Goal: Transaction & Acquisition: Purchase product/service

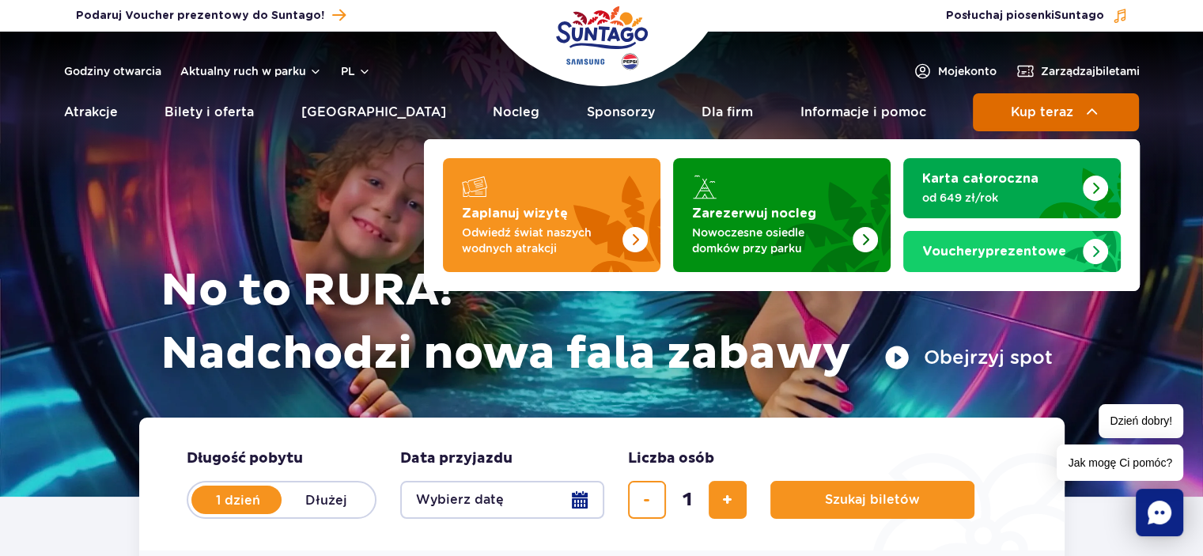
click at [1039, 118] on span "Kup teraz" at bounding box center [1042, 112] width 63 height 14
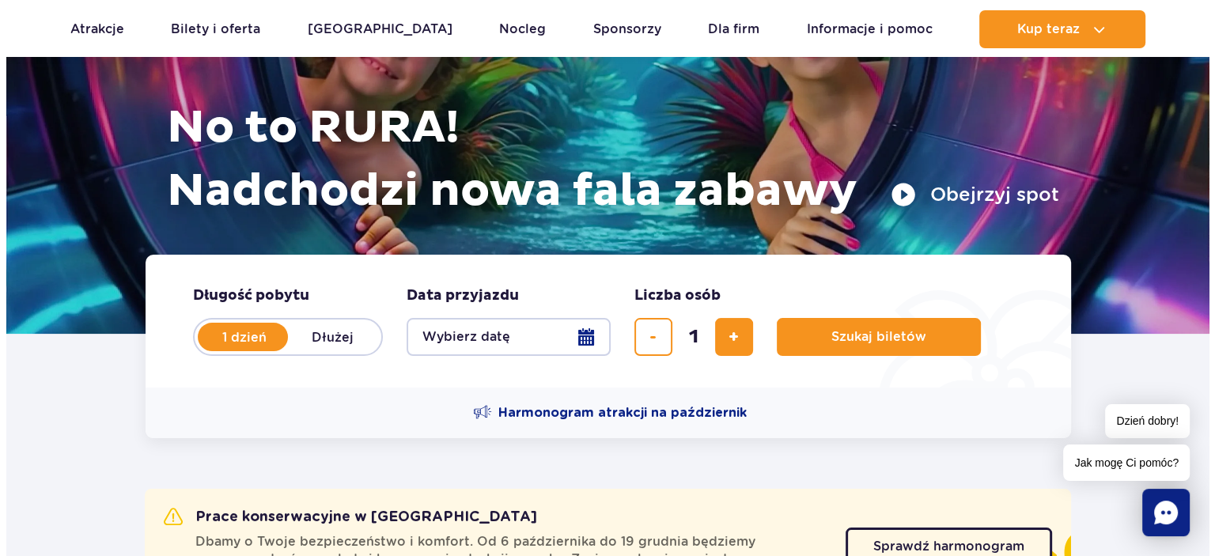
scroll to position [260, 0]
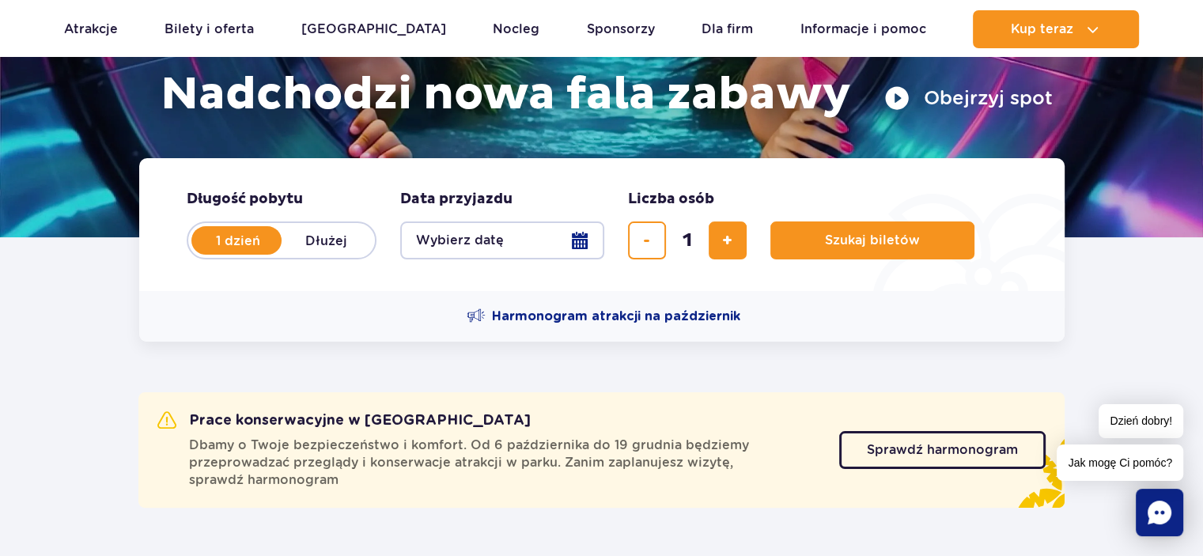
click at [582, 242] on button "Wybierz datę" at bounding box center [502, 241] width 204 height 38
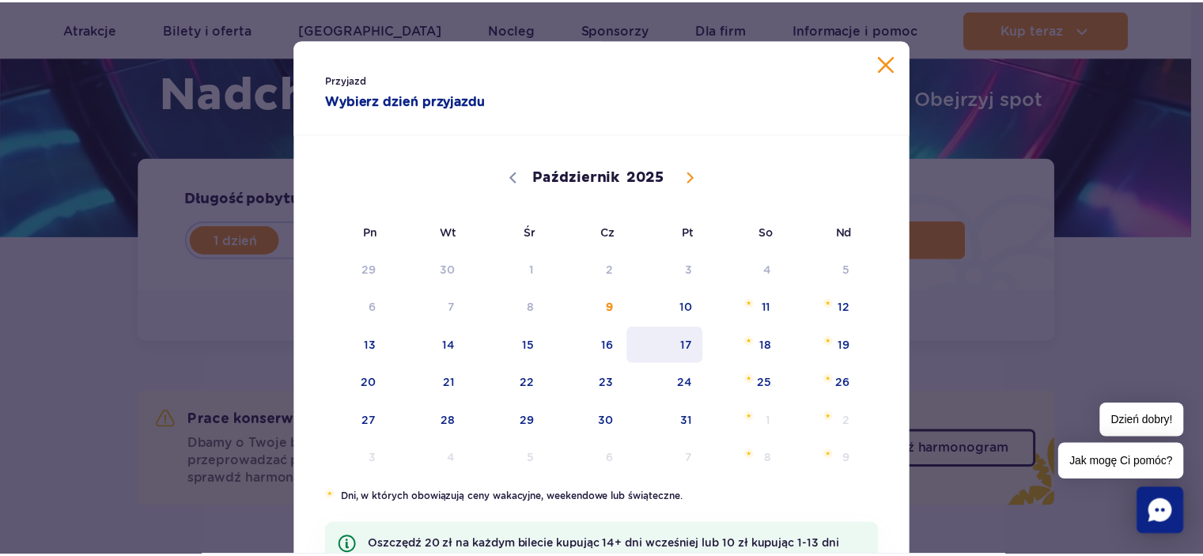
scroll to position [0, 0]
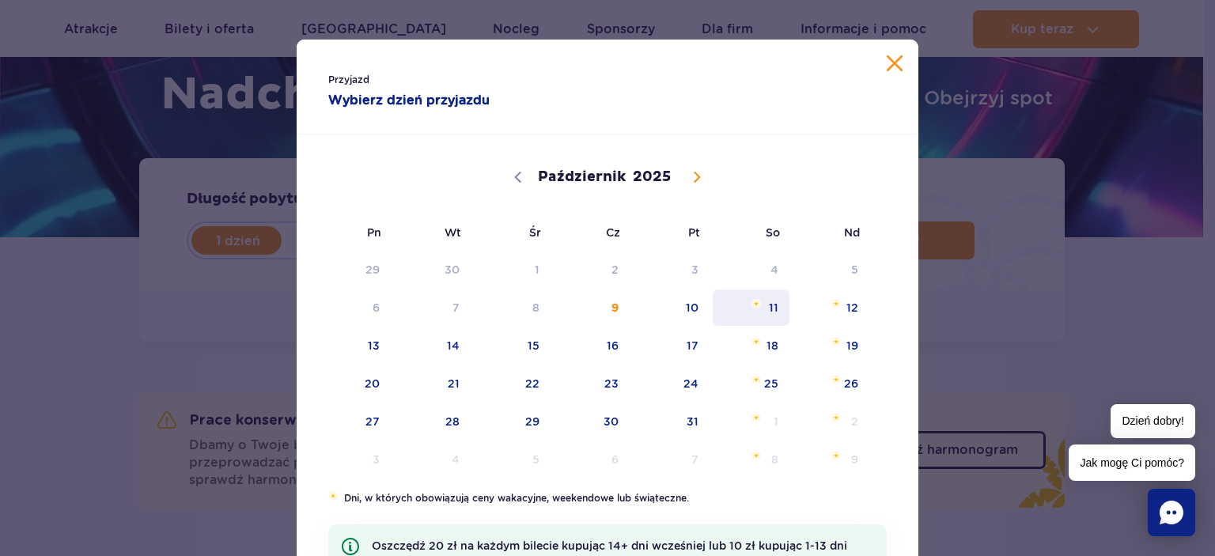
click at [764, 303] on span "11" at bounding box center [751, 308] width 80 height 36
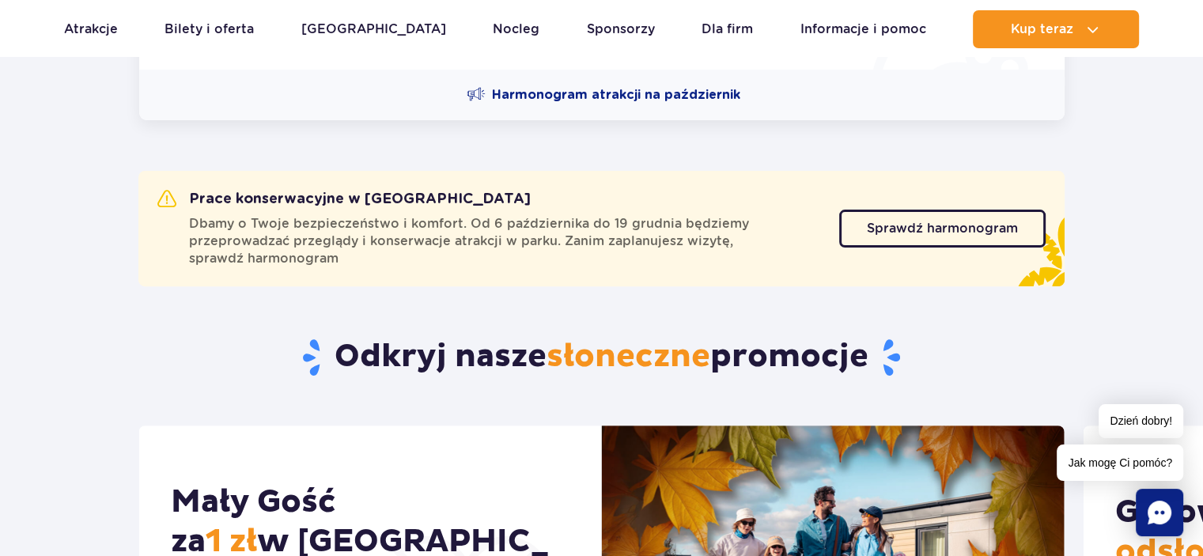
scroll to position [175, 0]
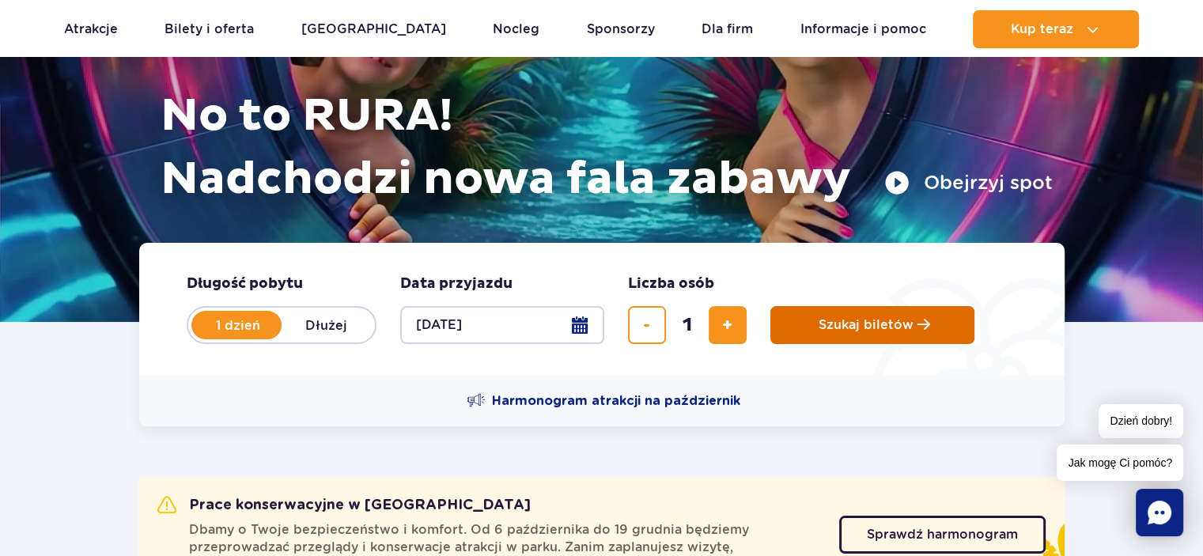
click at [848, 311] on button "Szukaj biletów" at bounding box center [873, 325] width 204 height 38
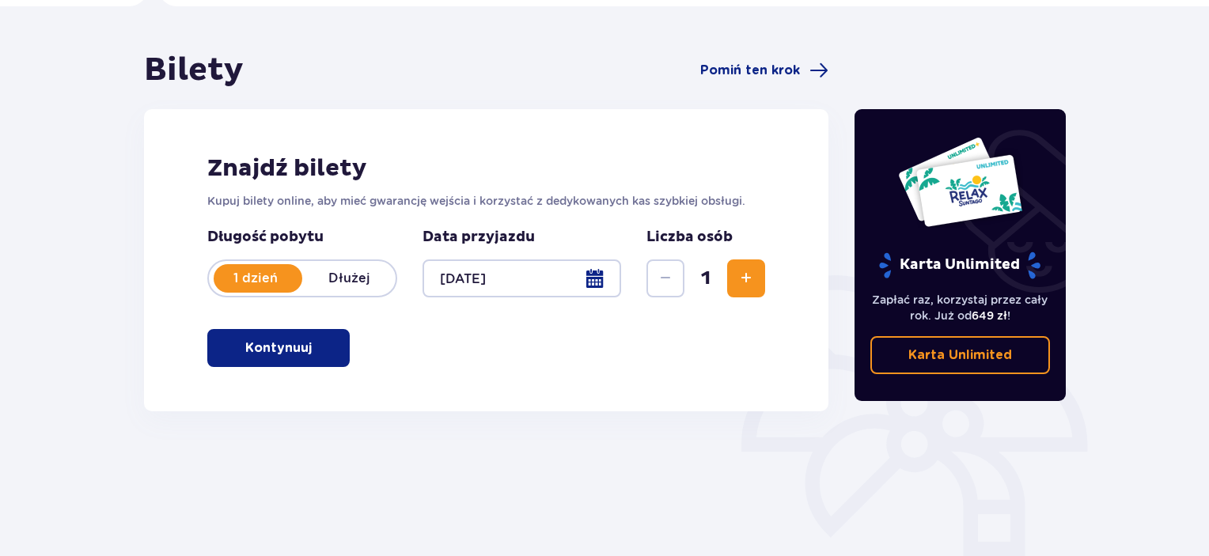
click at [305, 351] on span "button" at bounding box center [314, 348] width 19 height 19
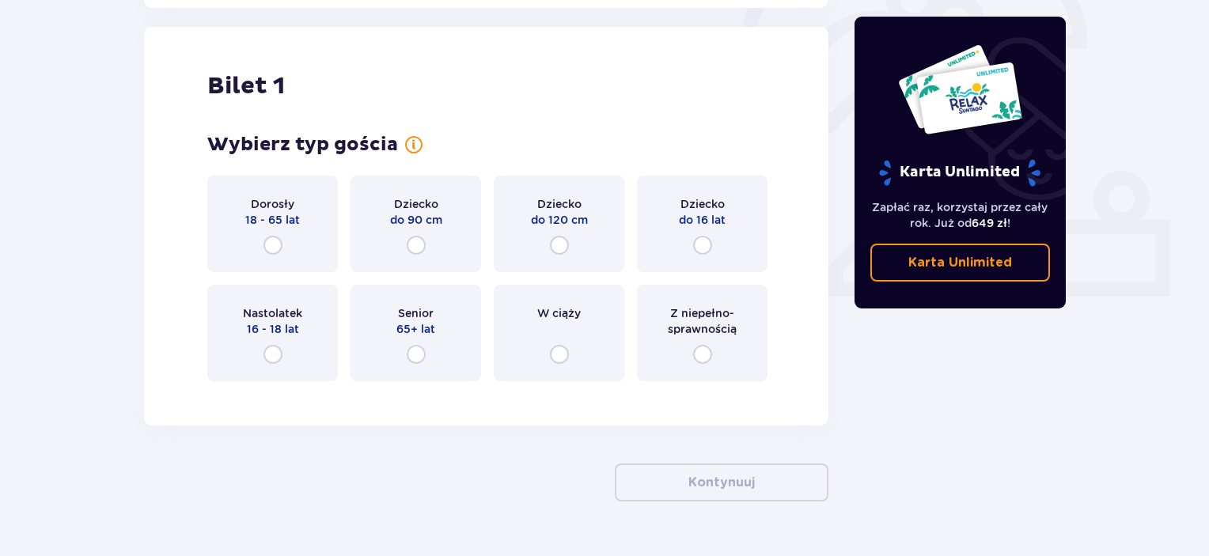
scroll to position [529, 0]
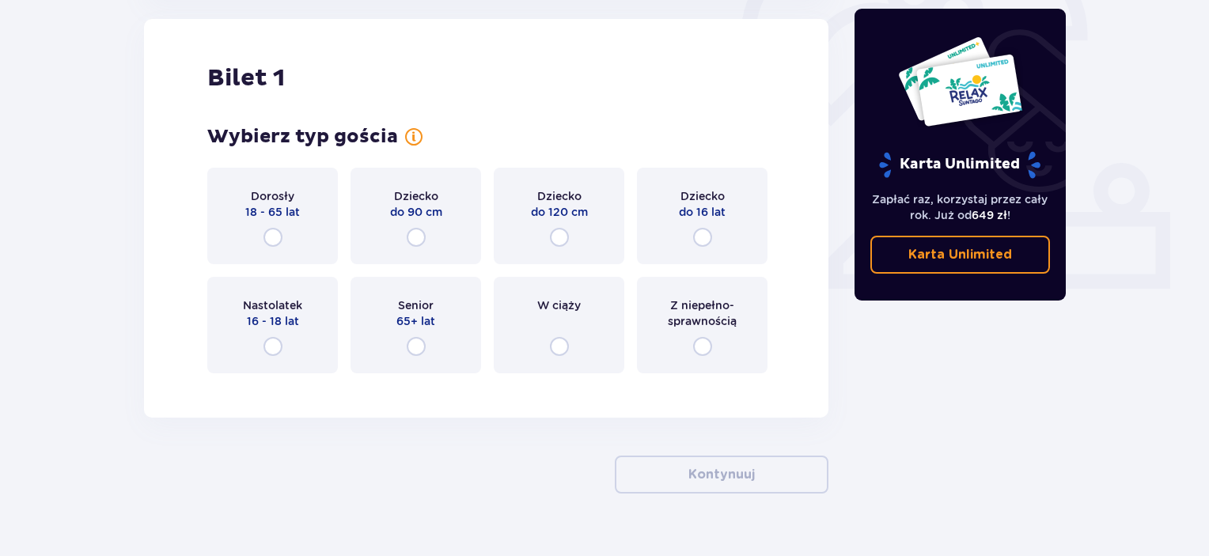
click at [275, 238] on input "radio" at bounding box center [272, 237] width 19 height 19
radio input "true"
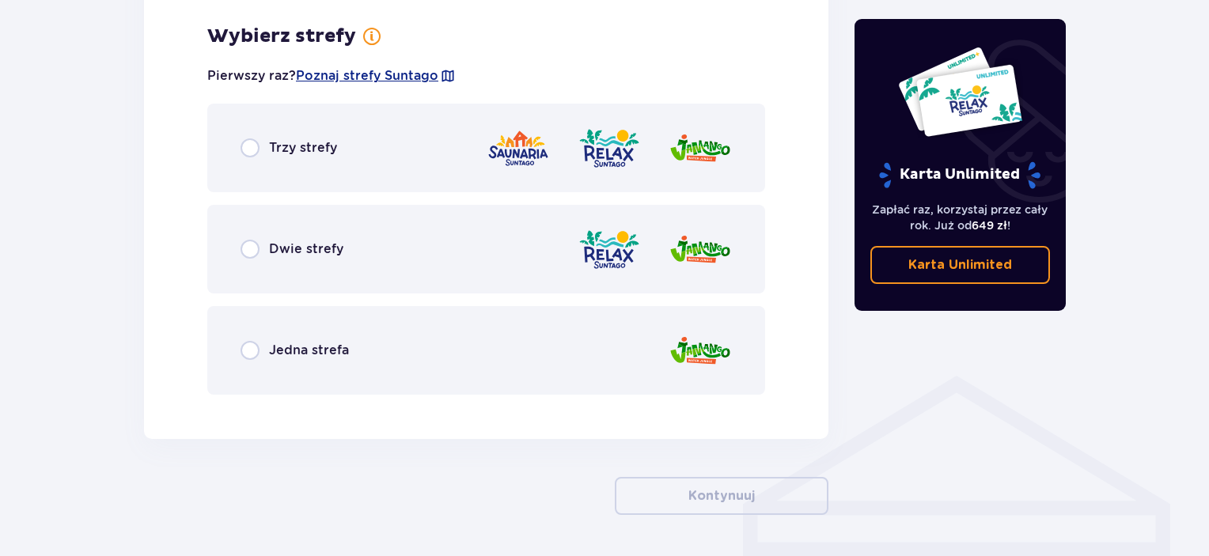
scroll to position [915, 0]
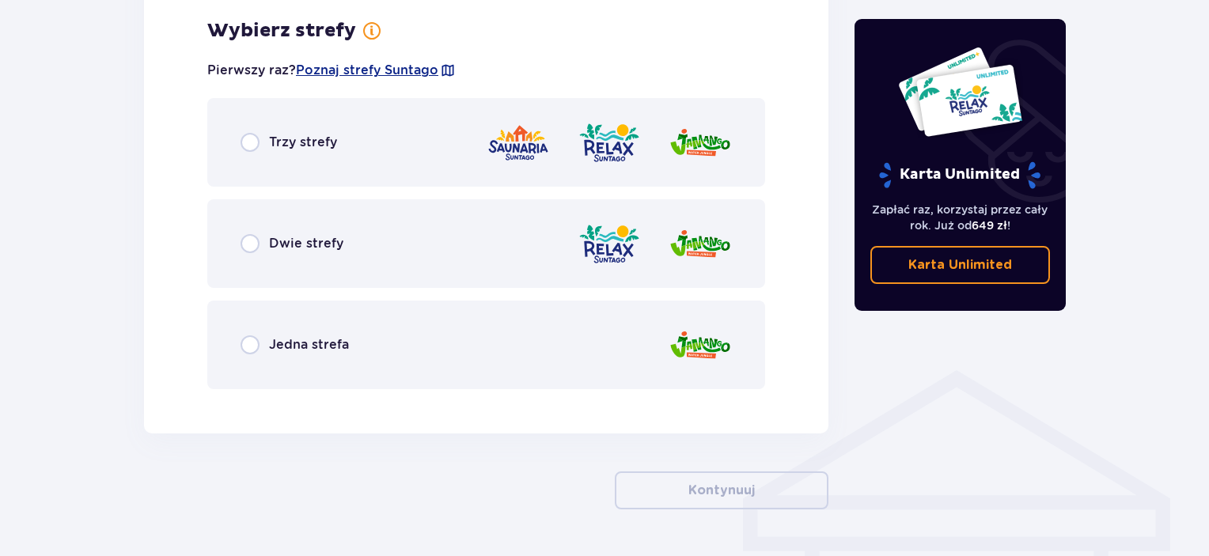
click at [275, 138] on span "Trzy strefy" at bounding box center [303, 142] width 68 height 17
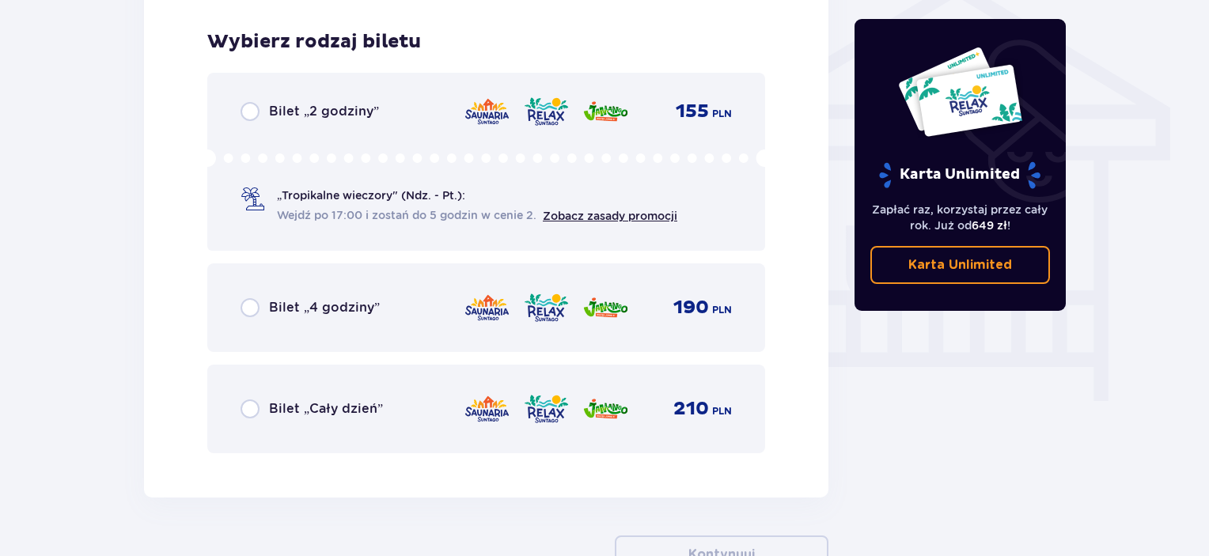
scroll to position [1317, 0]
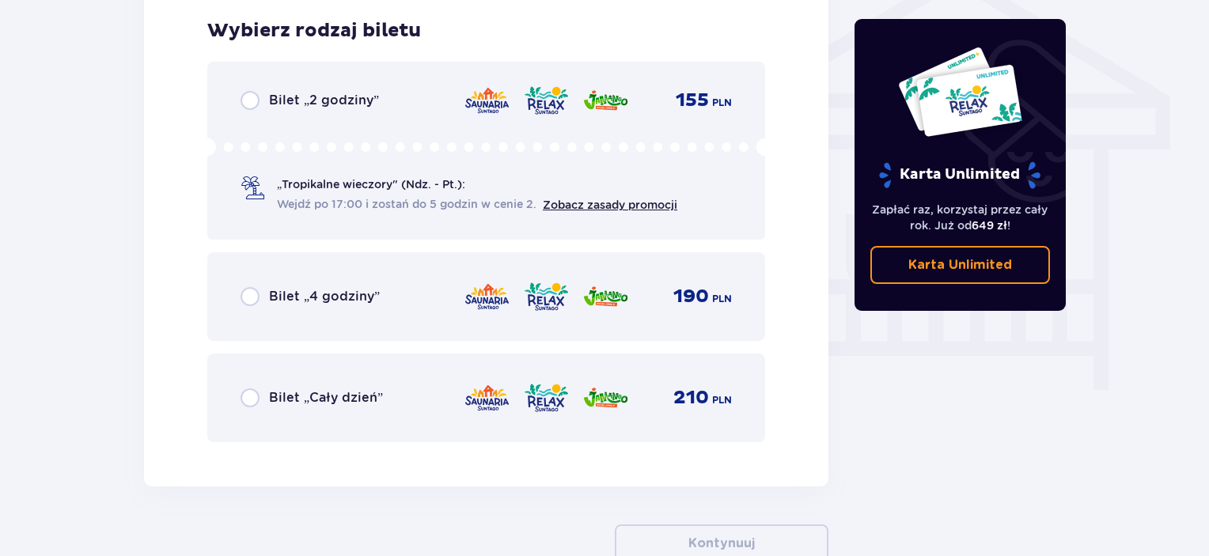
click at [324, 398] on span "Bilet „Cały dzień”" at bounding box center [326, 397] width 114 height 17
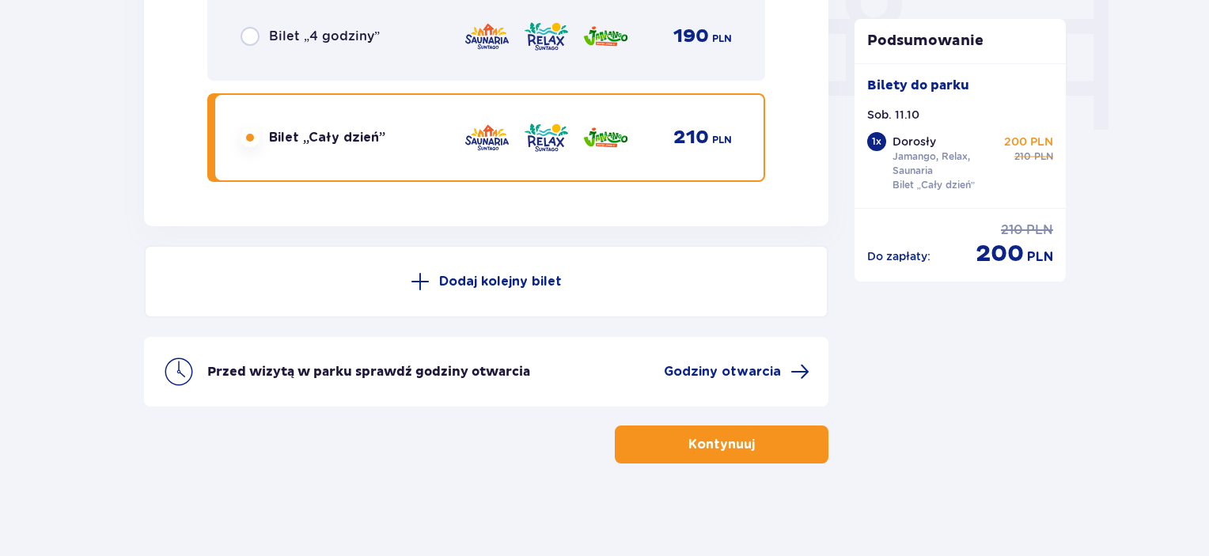
scroll to position [1578, 0]
click at [722, 372] on span "Godziny otwarcia" at bounding box center [722, 370] width 117 height 17
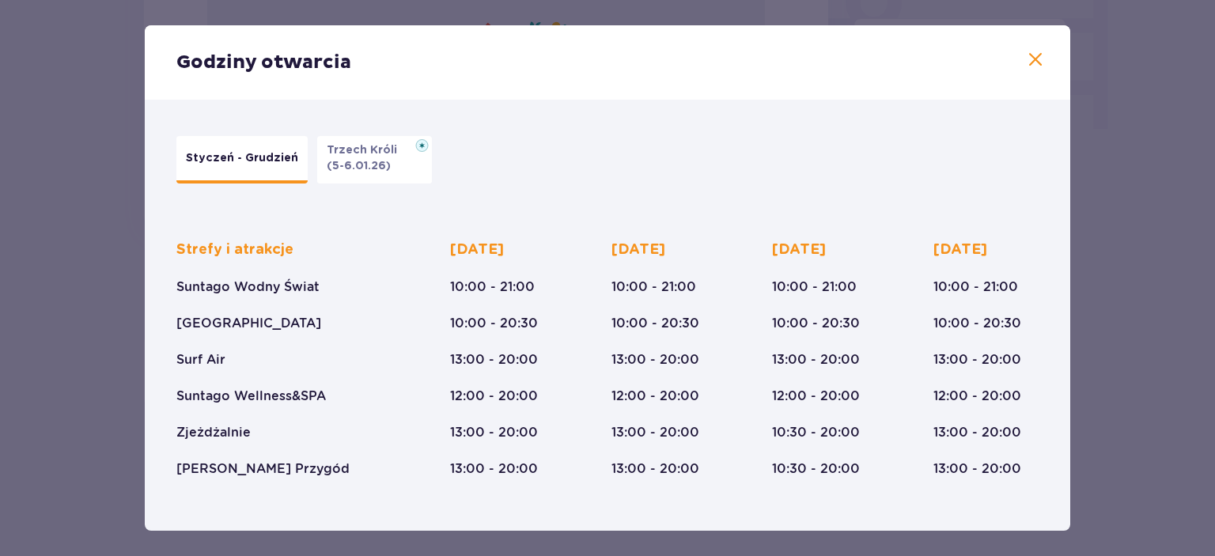
click at [1029, 57] on span at bounding box center [1035, 60] width 19 height 19
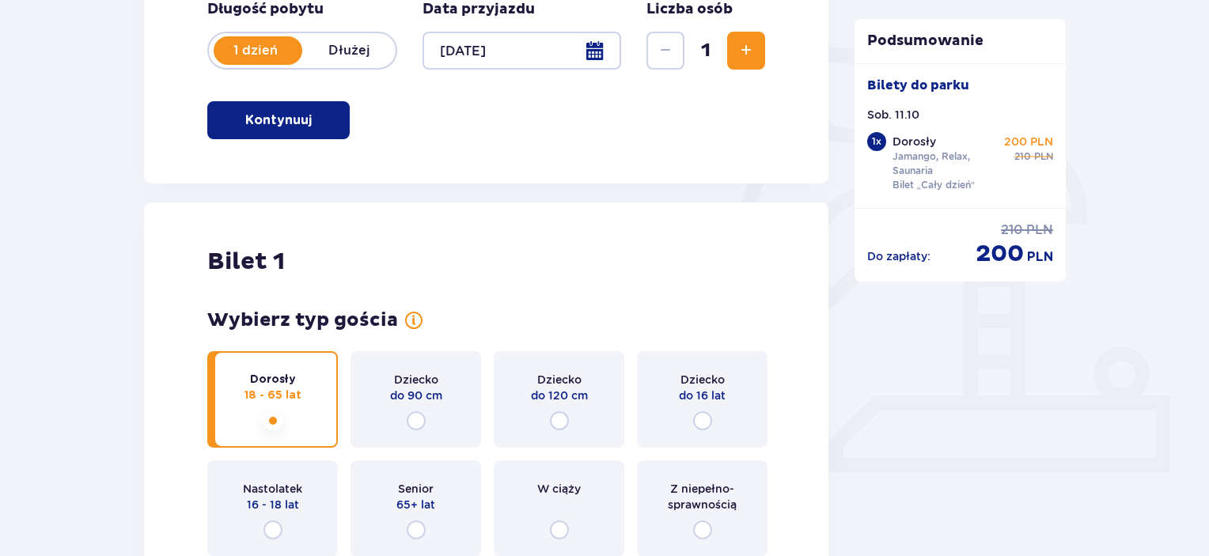
scroll to position [305, 0]
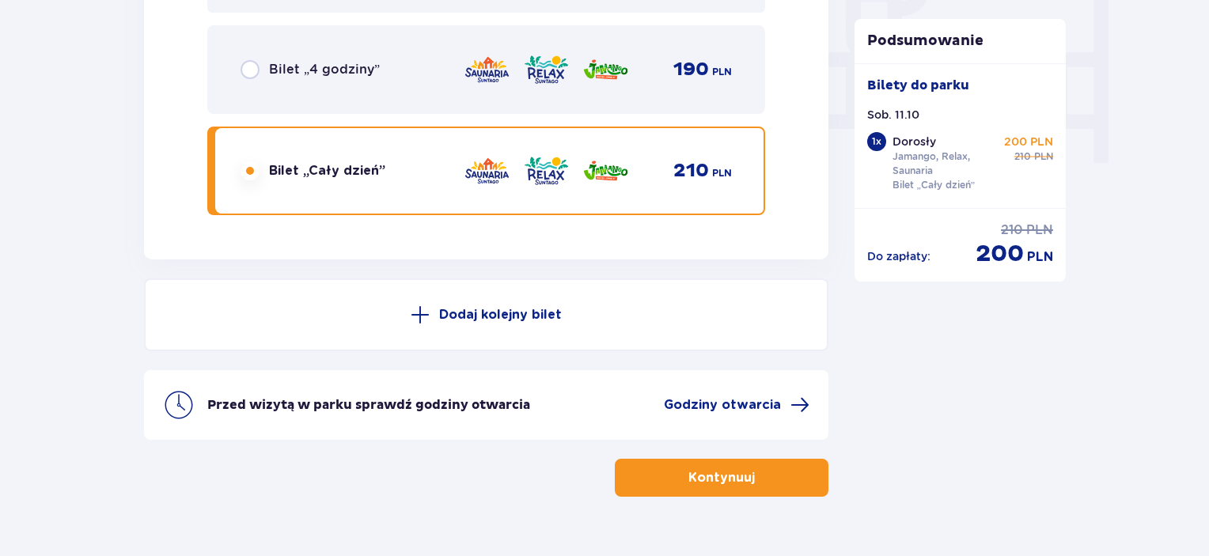
scroll to position [1558, 0]
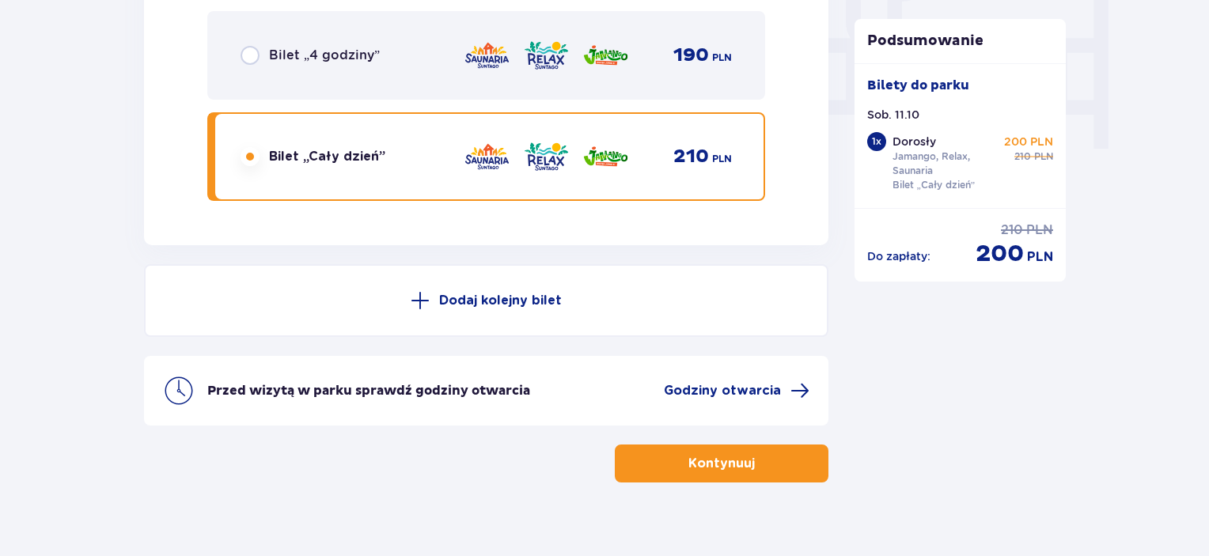
click at [764, 458] on span "button" at bounding box center [757, 463] width 19 height 19
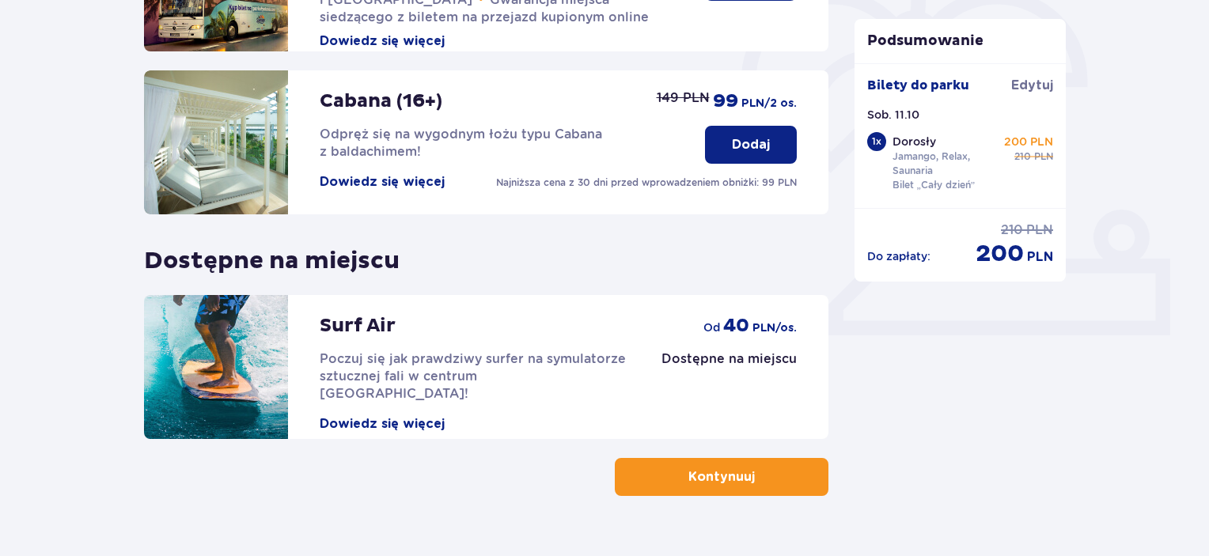
scroll to position [516, 0]
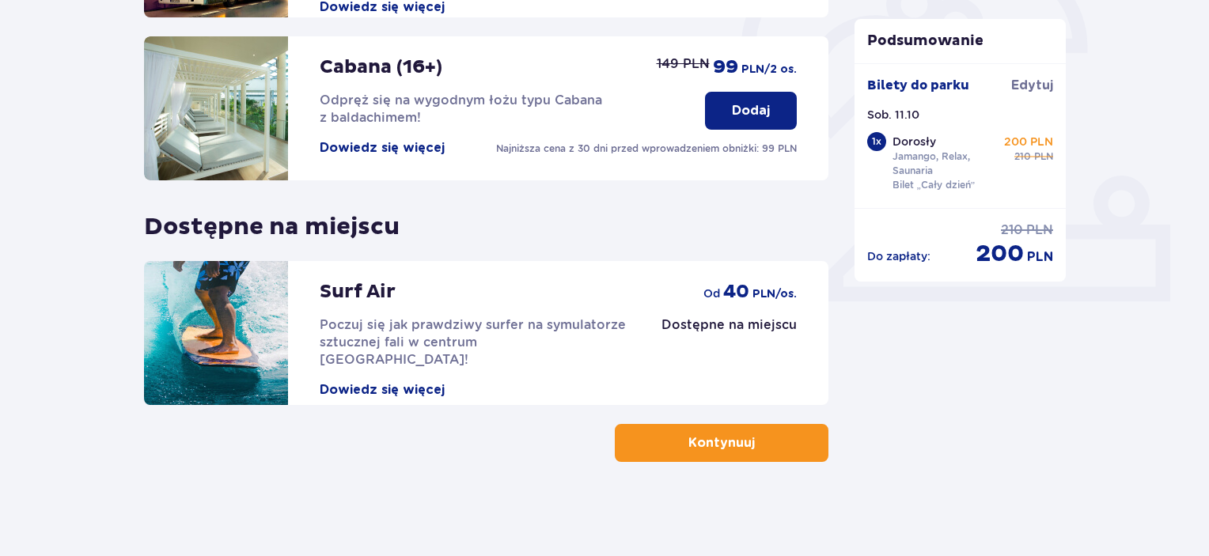
click at [725, 452] on button "Kontynuuj" at bounding box center [722, 443] width 214 height 38
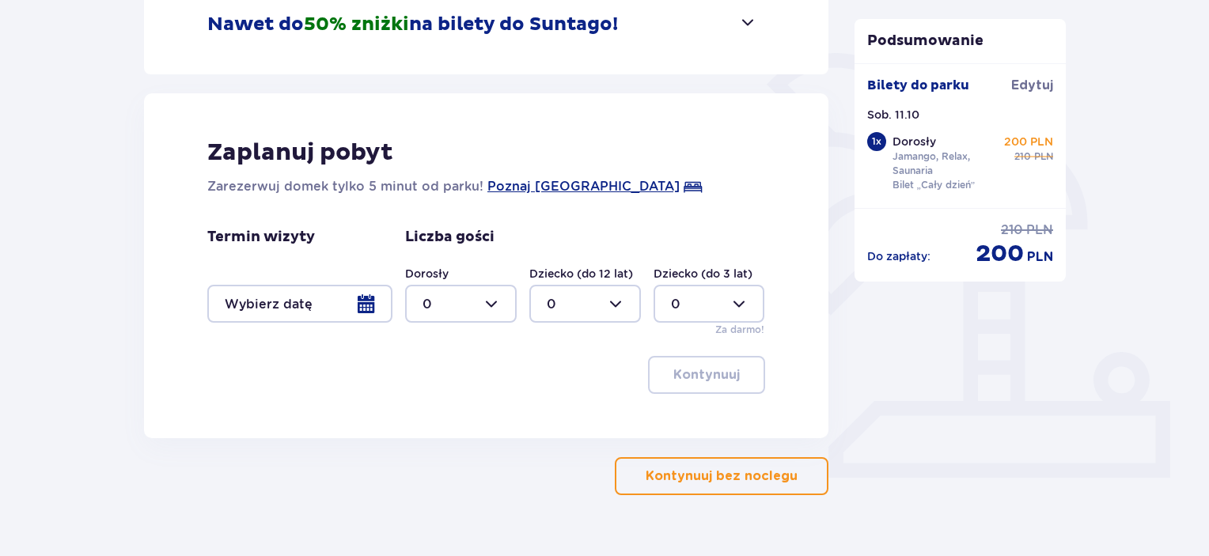
scroll to position [373, 0]
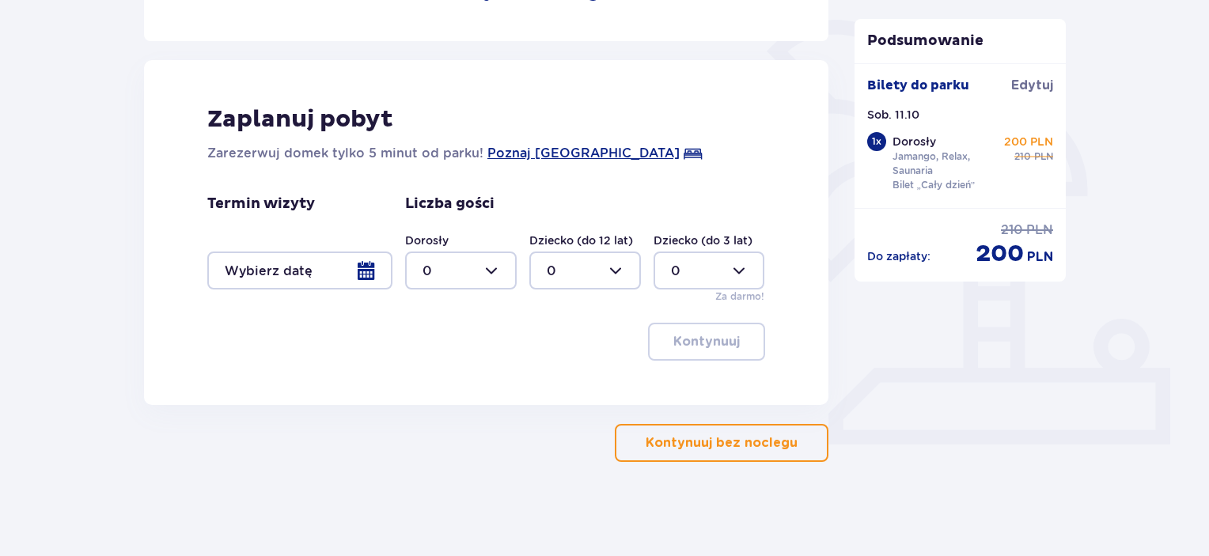
click at [735, 445] on p "Kontynuuj bez noclegu" at bounding box center [722, 442] width 152 height 17
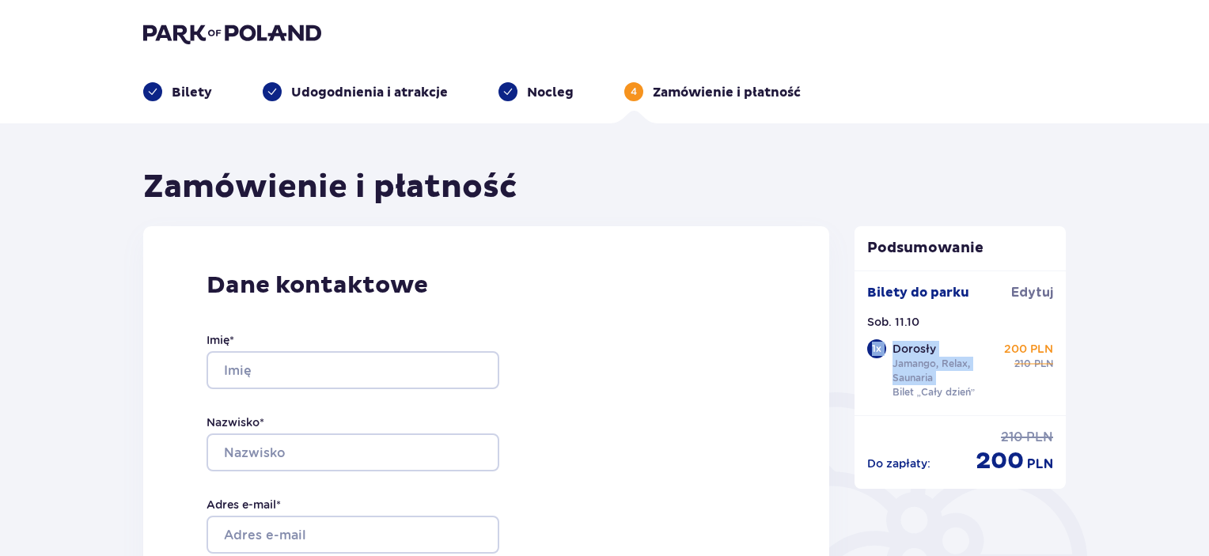
drag, startPoint x: 868, startPoint y: 332, endPoint x: 861, endPoint y: 388, distance: 57.4
click at [861, 388] on div "Bilety do parku Edytuj Sob. 11.10 1 x Dorosły Jamango, Relax, Saunaria Bilet „C…" at bounding box center [960, 343] width 212 height 145
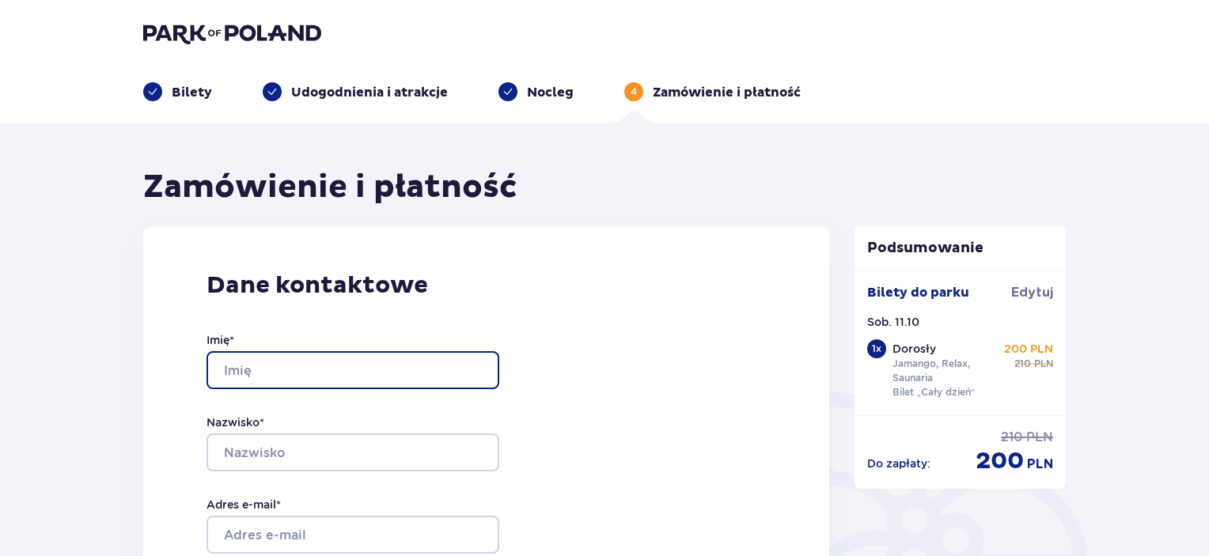
click at [338, 373] on input "Imię *" at bounding box center [353, 370] width 293 height 38
type input "Michał"
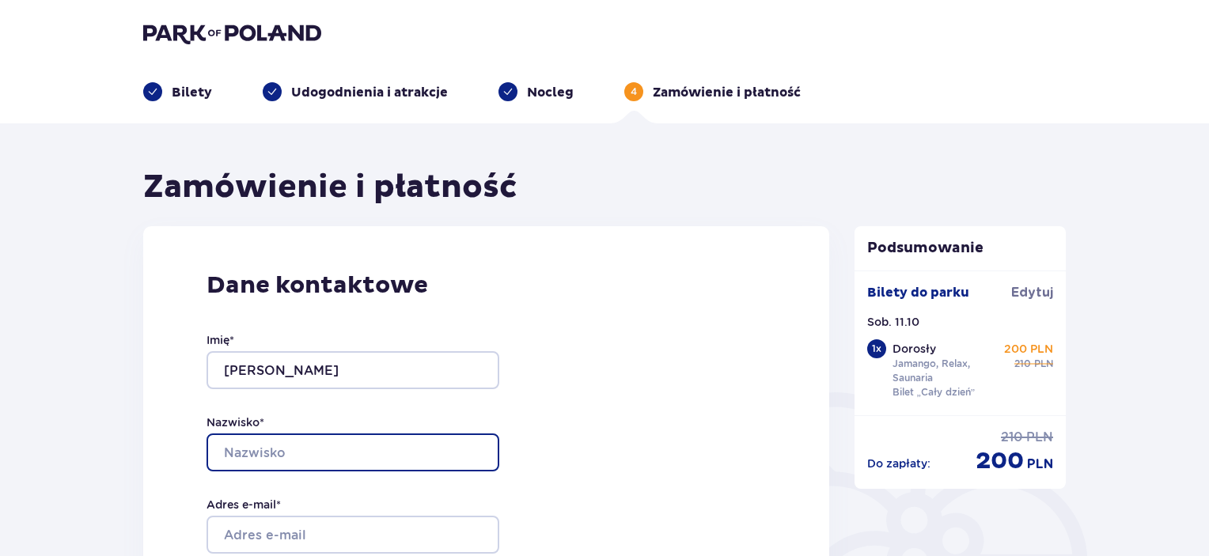
type input "Kowalski"
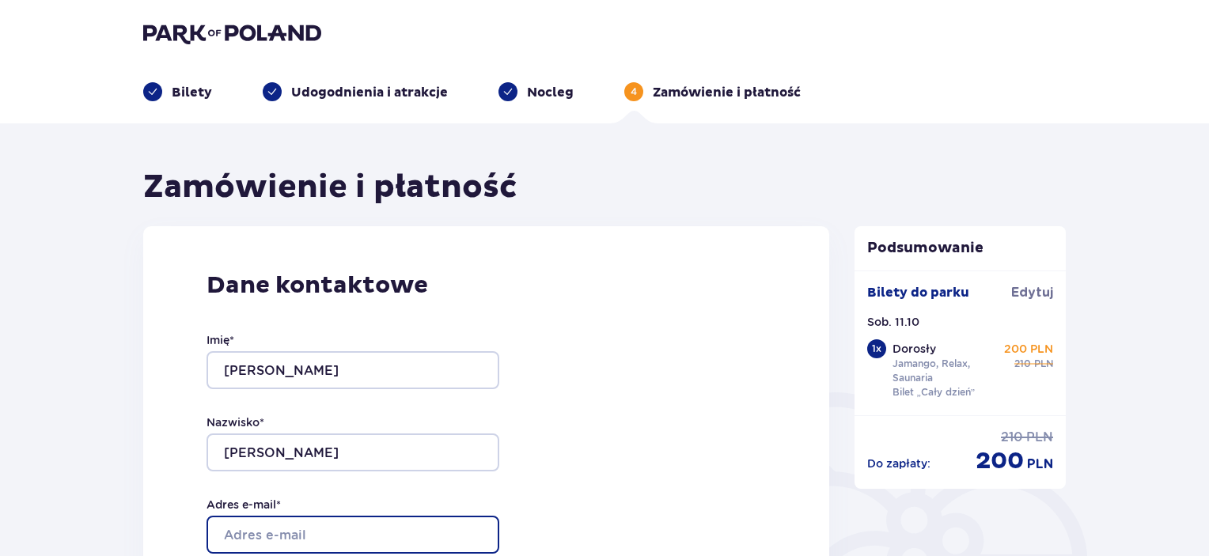
type input "michkow86@gmail.com"
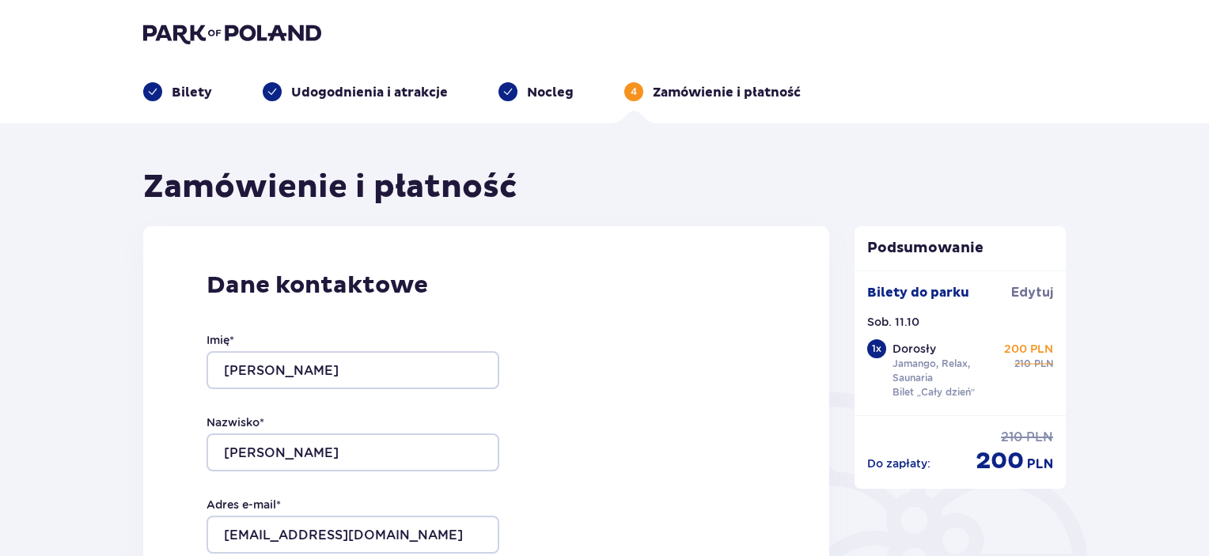
type input "michkow86@gmail.com"
type input "509187561"
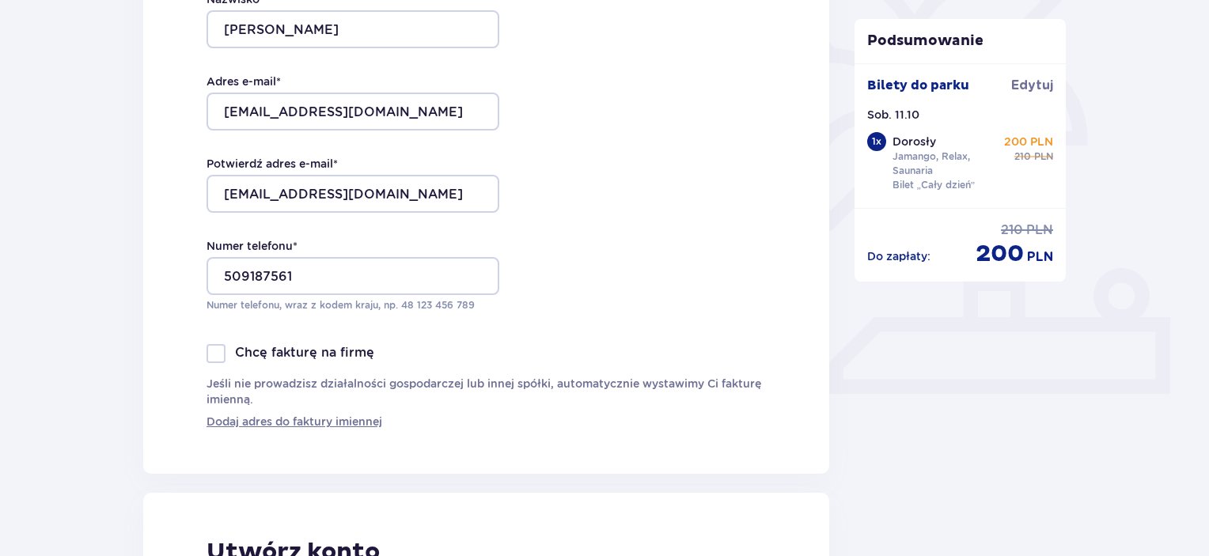
scroll to position [510, 0]
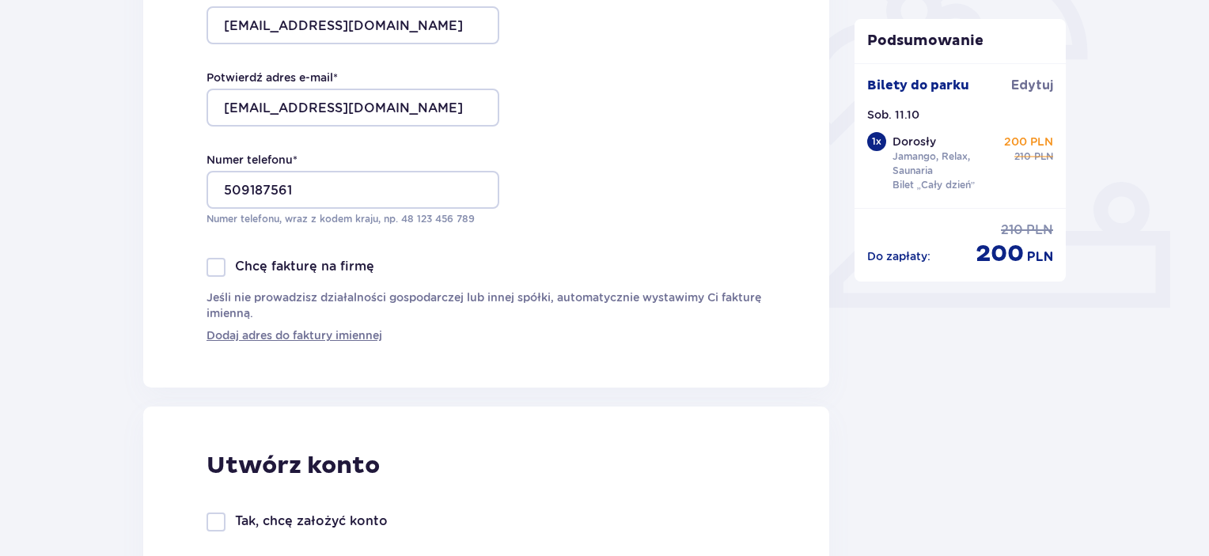
drag, startPoint x: 1206, startPoint y: 271, endPoint x: 1209, endPoint y: 301, distance: 30.2
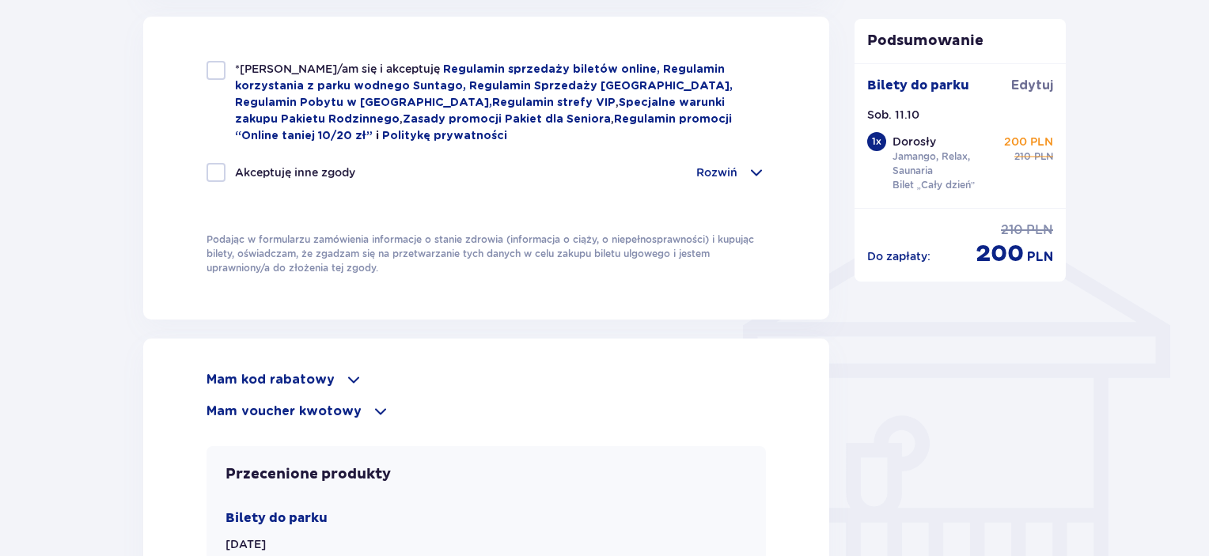
scroll to position [1127, 0]
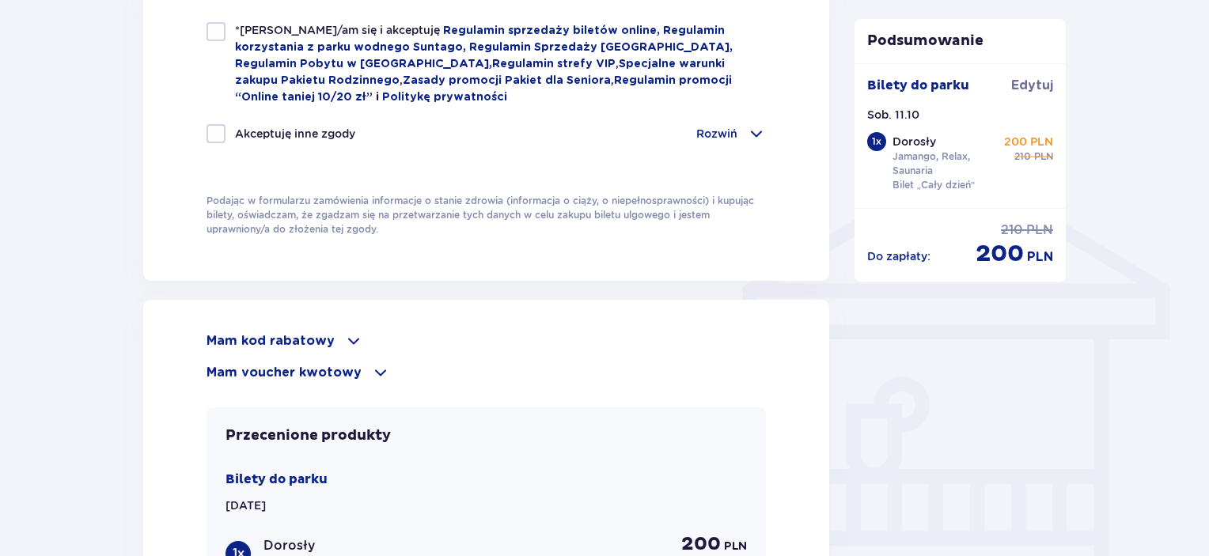
click at [219, 116] on div "*Zapoznałem/am się i akceptuję Regulamin sprzedaży biletów online, Regulamin ko…" at bounding box center [486, 92] width 559 height 140
click at [215, 133] on div at bounding box center [216, 133] width 19 height 19
checkbox input "true"
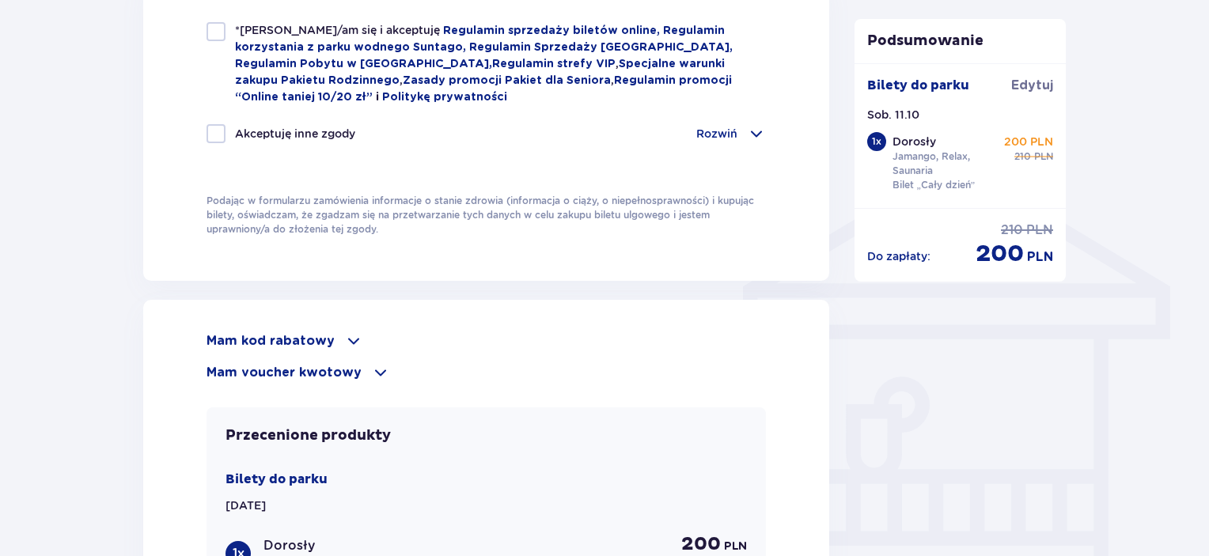
checkbox input "true"
click at [218, 34] on div at bounding box center [216, 31] width 19 height 19
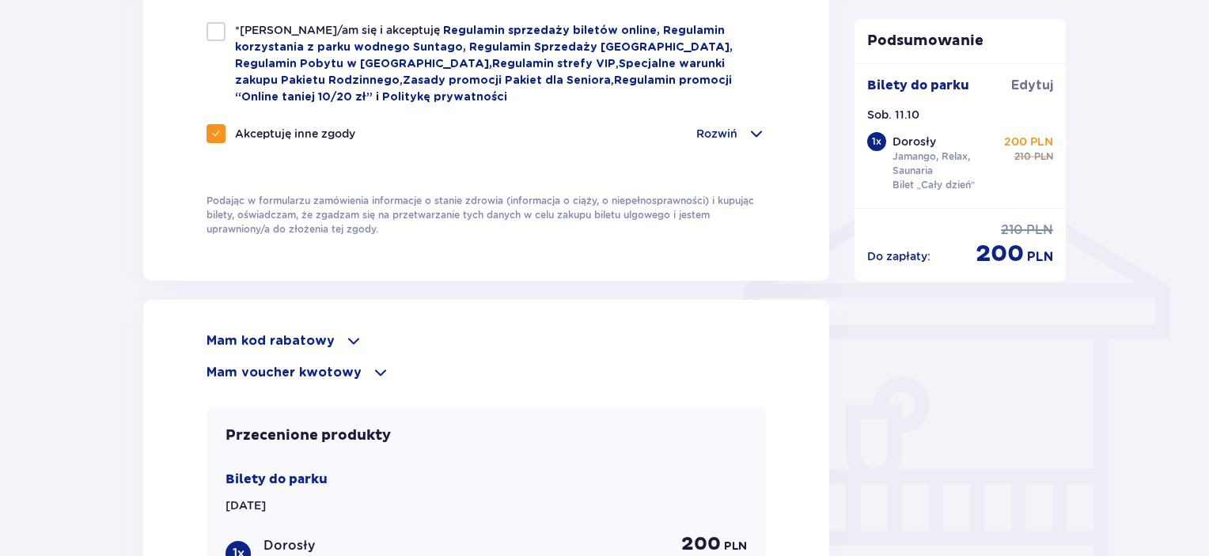
checkbox input "true"
click at [371, 366] on span at bounding box center [380, 372] width 19 height 19
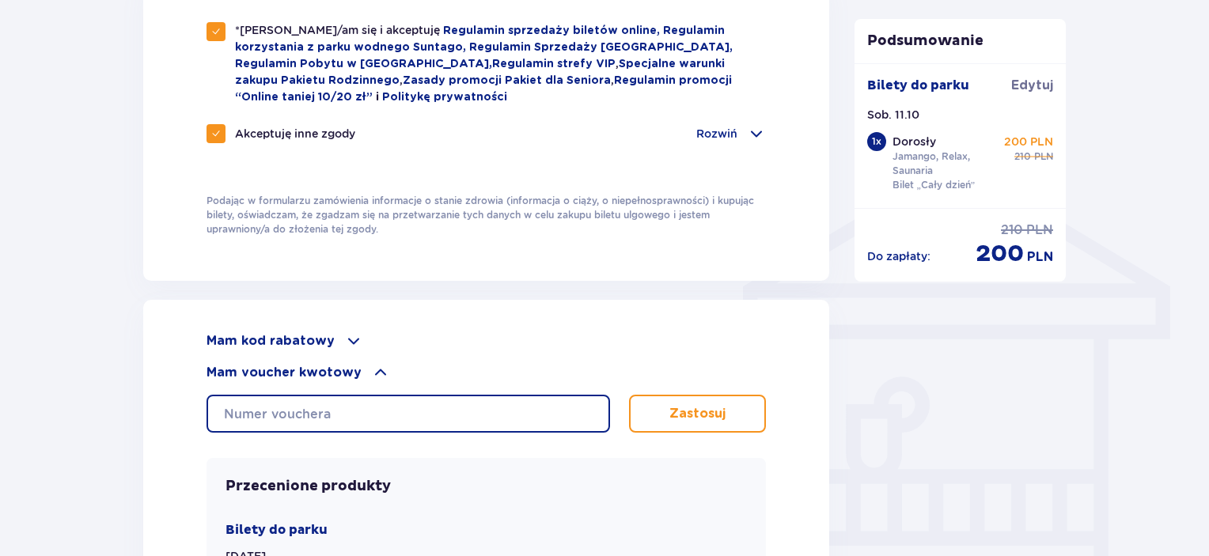
click at [323, 410] on input "text" at bounding box center [409, 414] width 404 height 38
paste input "0620008059572489"
type input "0620008059572489"
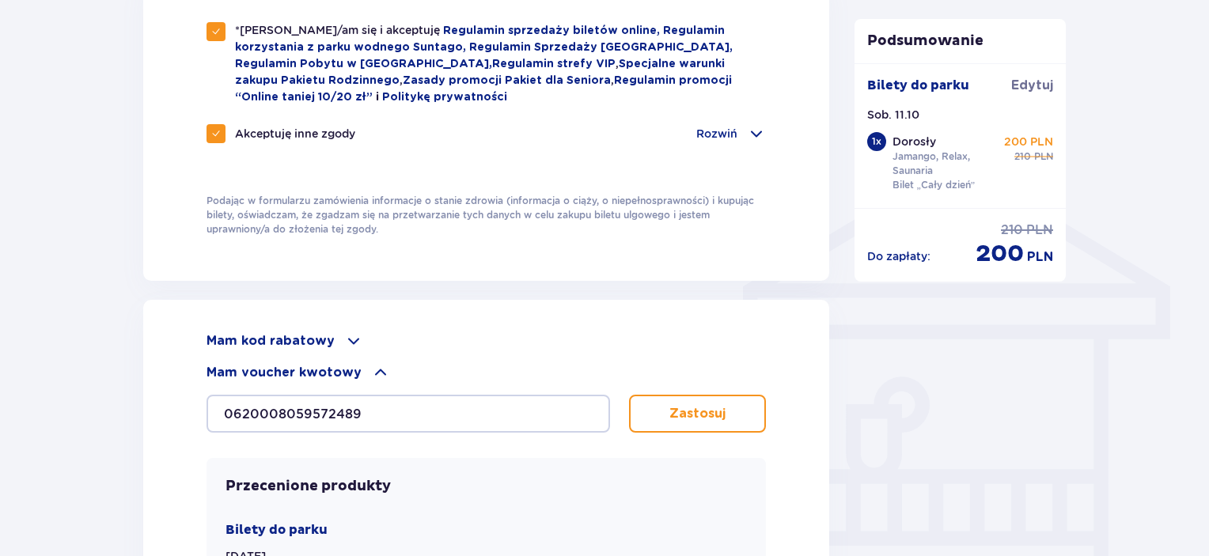
click at [693, 408] on p "Zastosuj" at bounding box center [697, 413] width 56 height 17
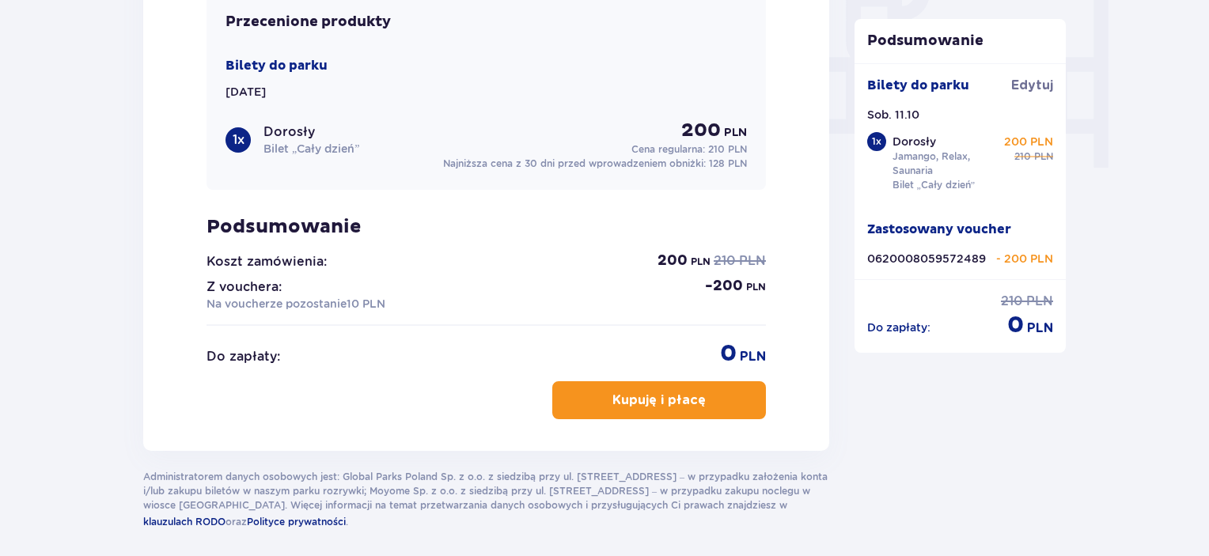
scroll to position [1541, 0]
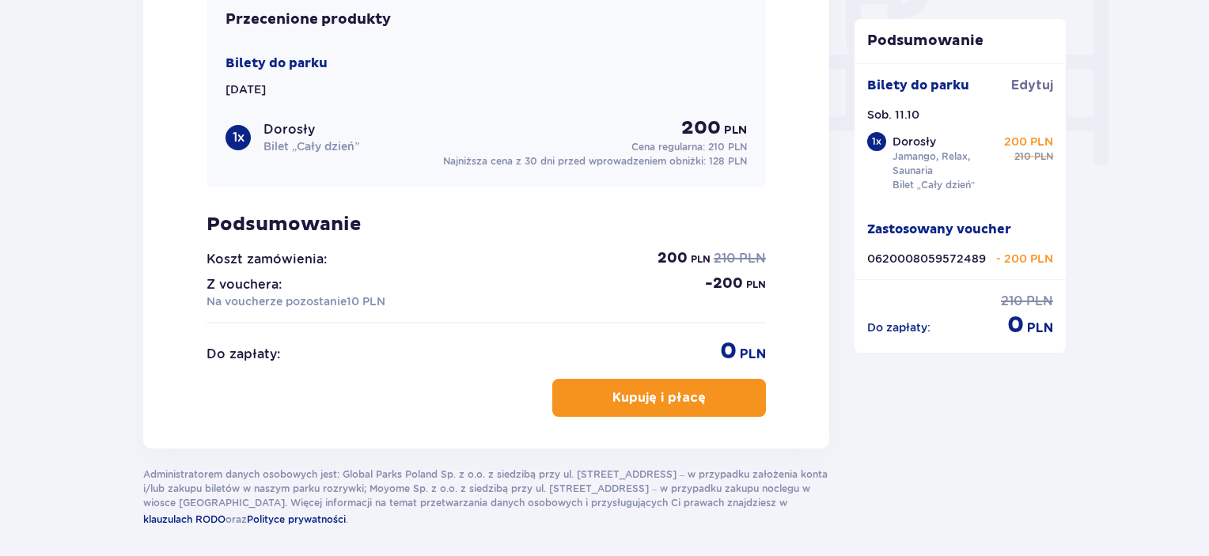
click at [677, 397] on p "Kupuję i płacę" at bounding box center [658, 397] width 93 height 17
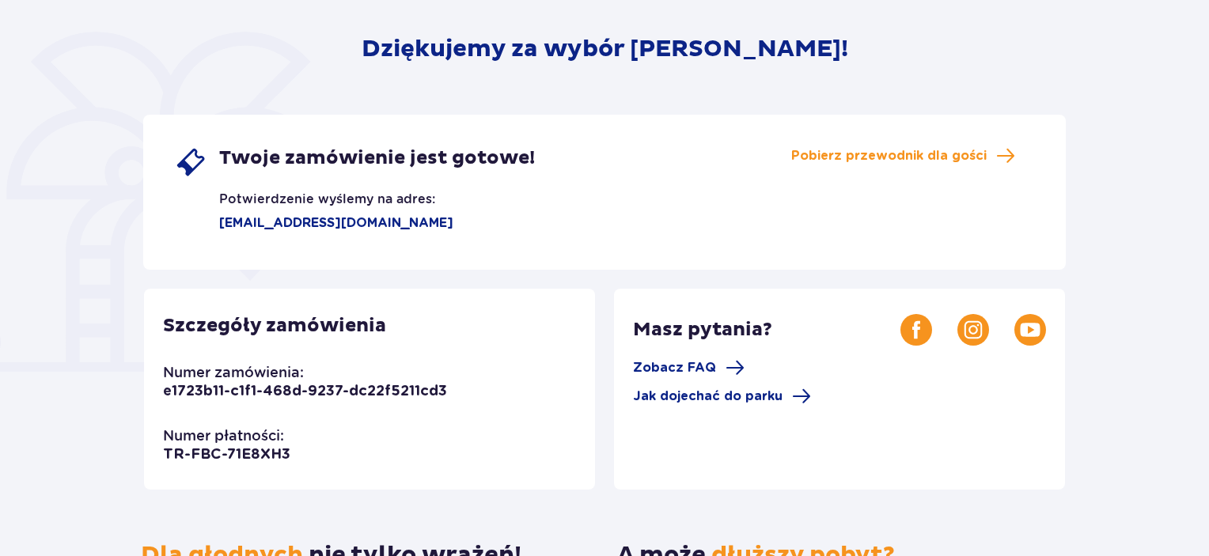
drag, startPoint x: 1214, startPoint y: 131, endPoint x: 1214, endPoint y: 271, distance: 140.0
click at [1208, 271] on html "Dziękujemy za wybór Suntago! Twoje zamówienie jest gotowe! Potwierdzenie wyślem…" at bounding box center [604, 94] width 1209 height 556
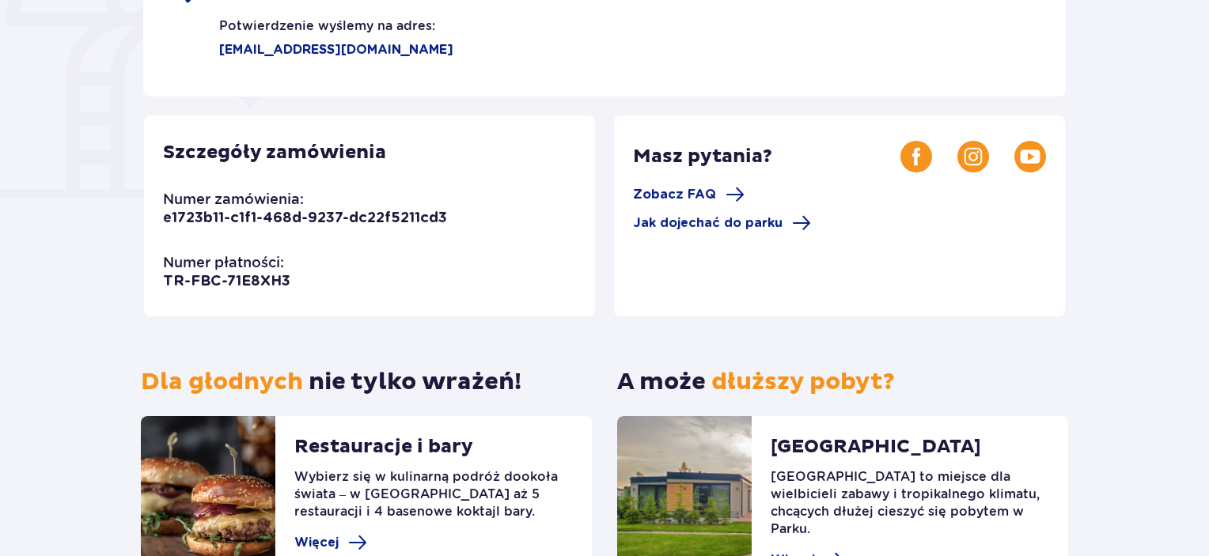
scroll to position [468, 0]
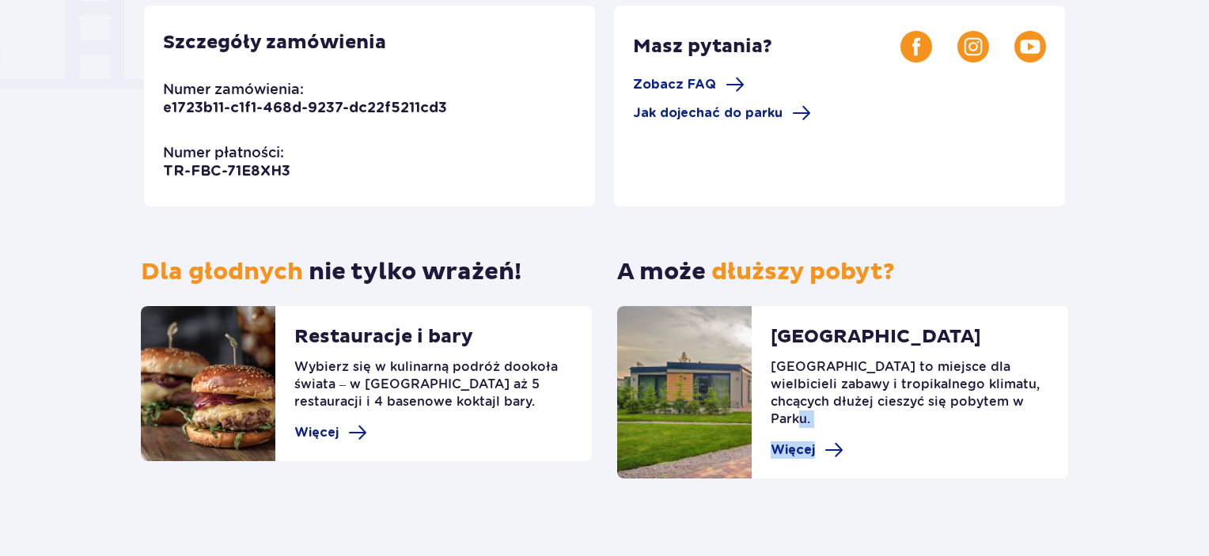
drag, startPoint x: 1207, startPoint y: 497, endPoint x: 1212, endPoint y: 233, distance: 263.5
click at [345, 434] on span "Więcej" at bounding box center [330, 432] width 73 height 19
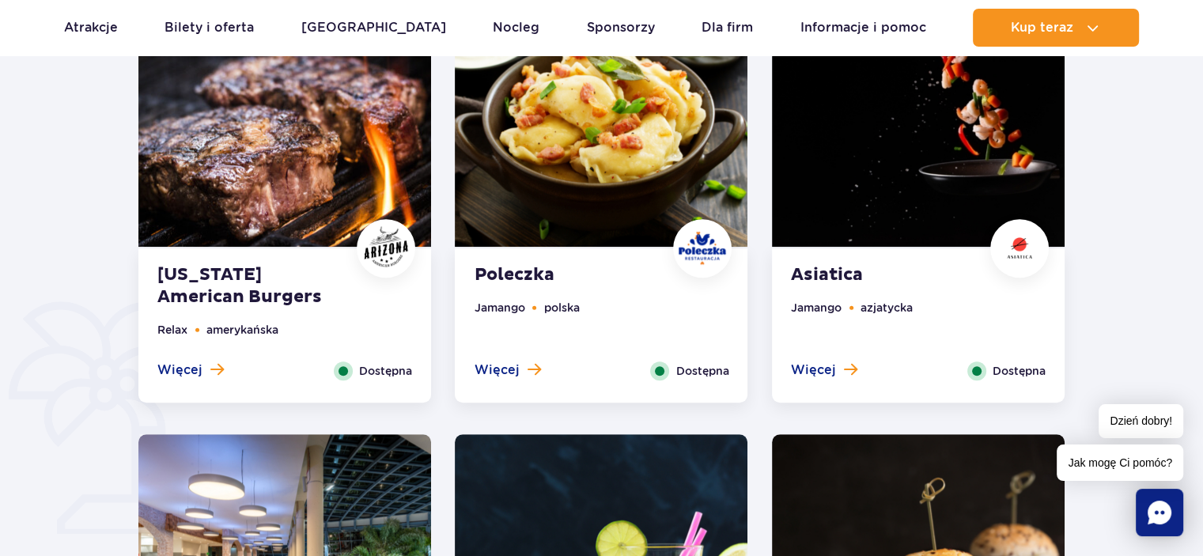
scroll to position [796, 0]
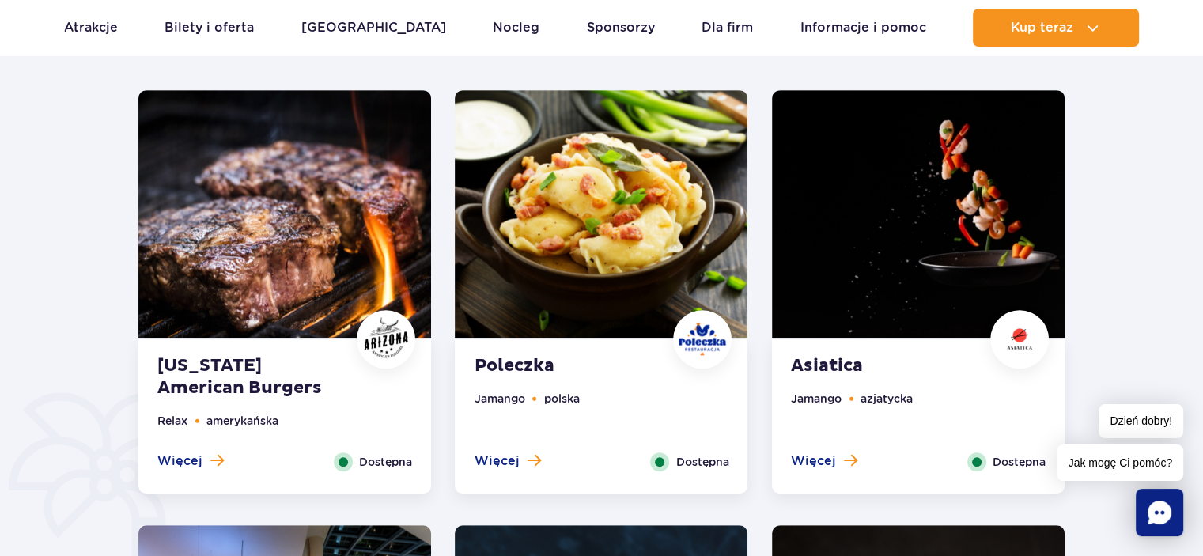
drag, startPoint x: 1214, startPoint y: 56, endPoint x: 1214, endPoint y: 157, distance: 100.5
click at [207, 461] on button "Więcej" at bounding box center [190, 461] width 66 height 17
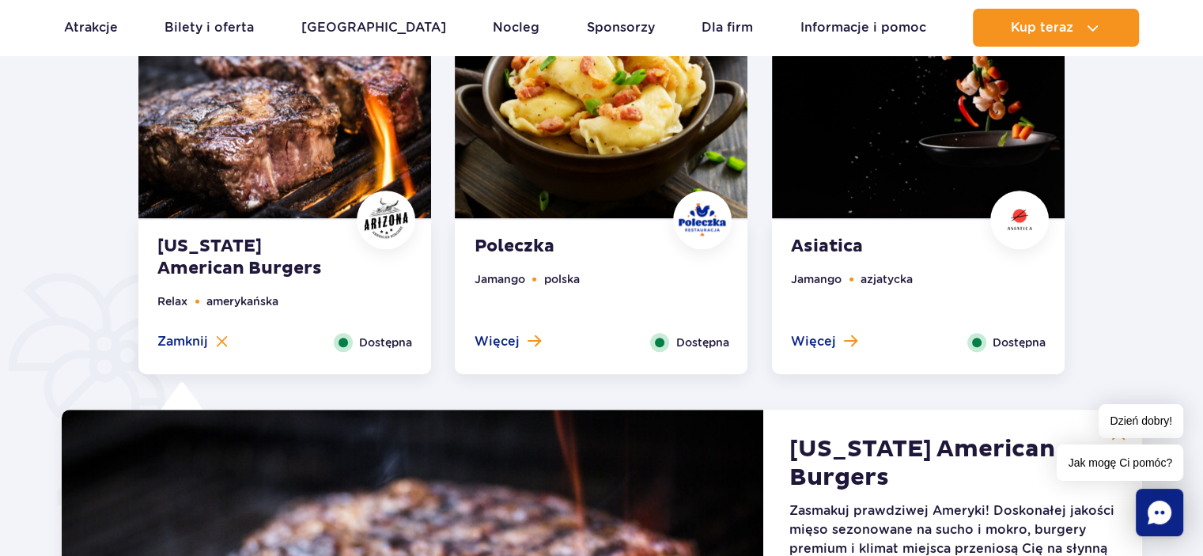
scroll to position [892, 0]
